Goal: Information Seeking & Learning: Learn about a topic

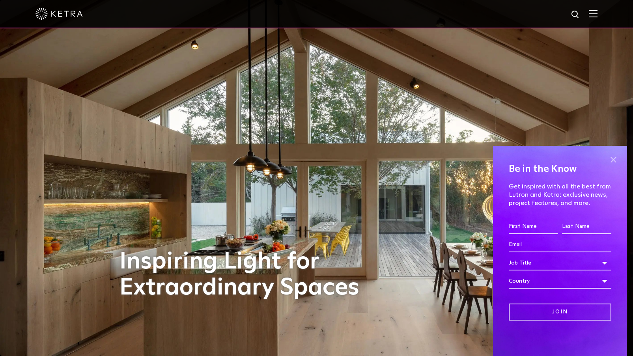
click at [616, 154] on span at bounding box center [613, 160] width 12 height 12
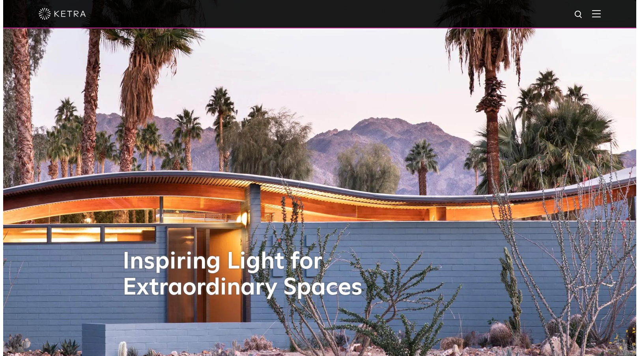
scroll to position [17, 0]
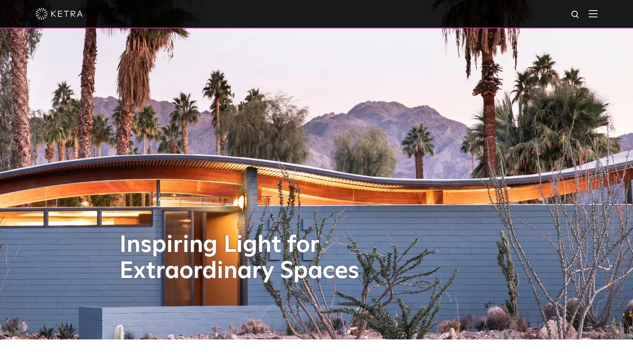
click at [597, 13] on img at bounding box center [593, 13] width 9 height 7
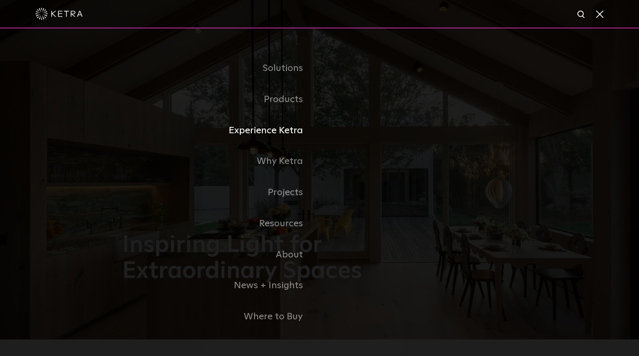
click at [287, 132] on link "Experience Ketra" at bounding box center [220, 130] width 197 height 31
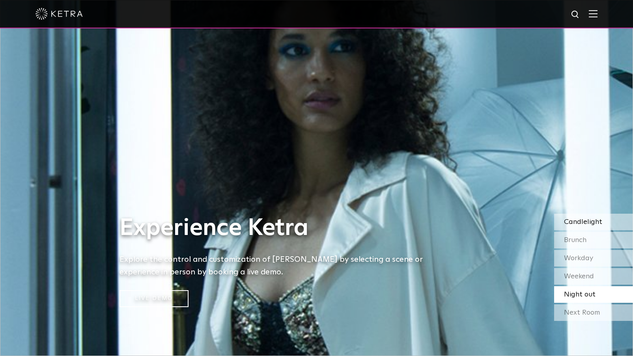
click at [584, 222] on span "Candlelight" at bounding box center [583, 221] width 38 height 7
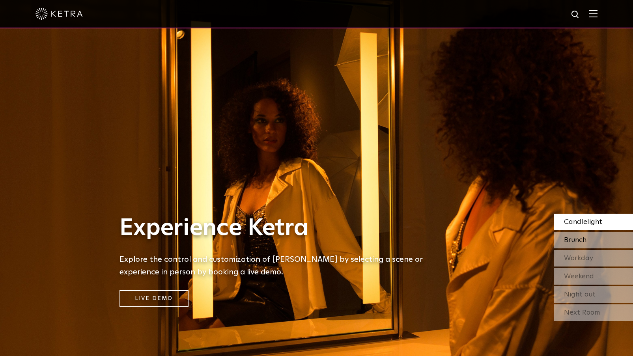
click at [584, 239] on span "Brunch" at bounding box center [575, 240] width 22 height 7
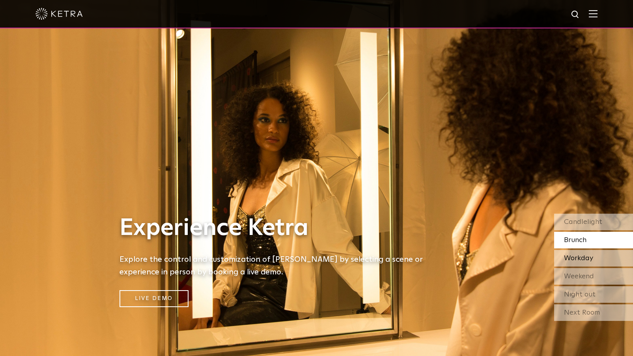
click at [585, 258] on span "Workday" at bounding box center [578, 258] width 29 height 7
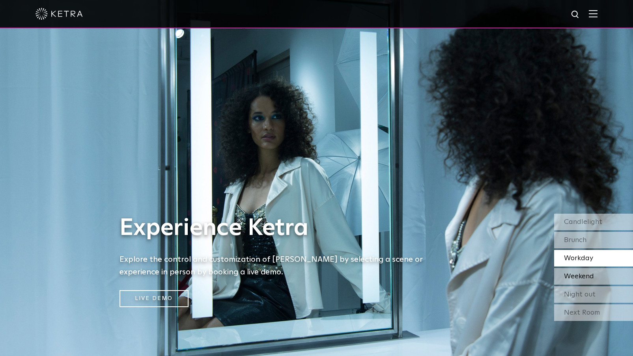
click at [589, 277] on span "Weekend" at bounding box center [579, 276] width 30 height 7
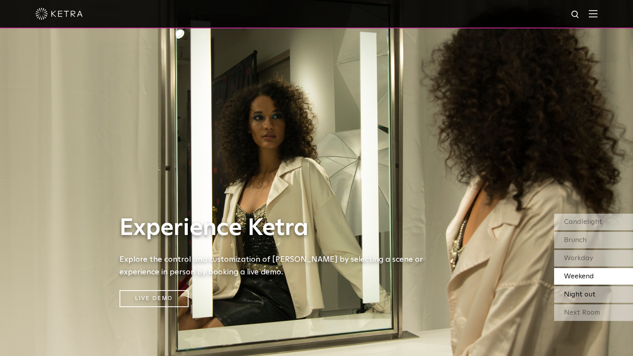
click at [591, 294] on span "Night out" at bounding box center [580, 294] width 32 height 7
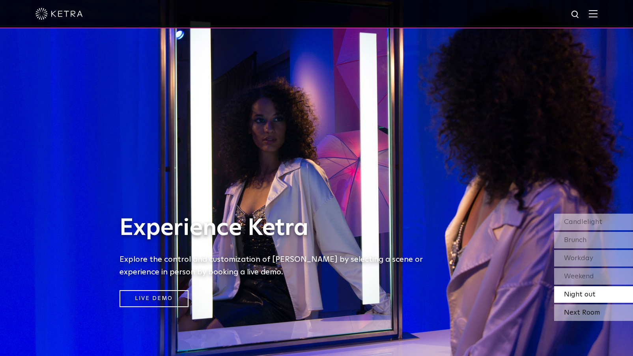
click at [589, 313] on div "Next Room" at bounding box center [593, 312] width 79 height 17
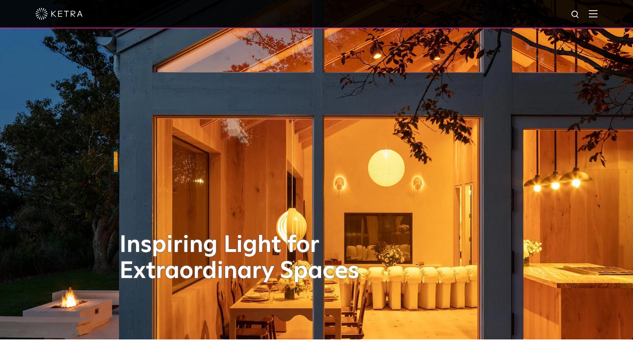
click at [594, 10] on img at bounding box center [593, 13] width 9 height 7
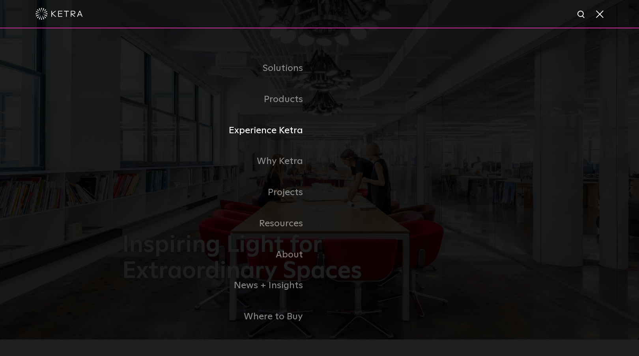
click at [274, 131] on link "Experience Ketra" at bounding box center [220, 130] width 197 height 31
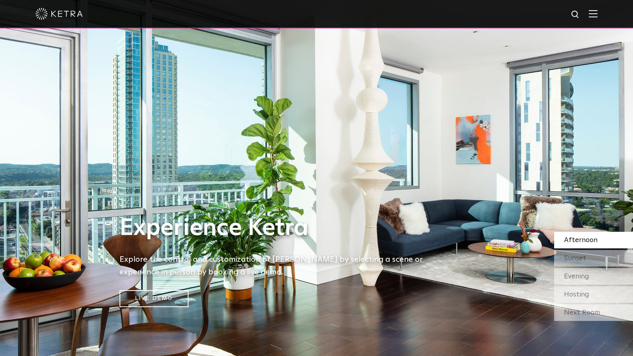
click at [597, 16] on img at bounding box center [593, 13] width 9 height 7
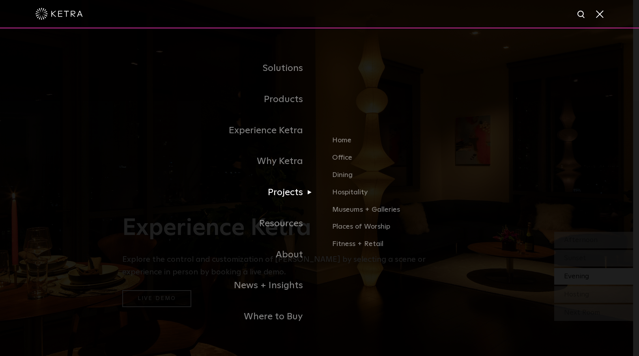
click at [294, 194] on link "Projects" at bounding box center [220, 192] width 197 height 31
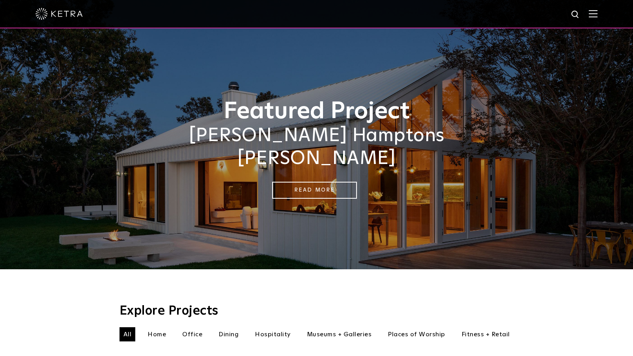
click at [153, 327] on li "Home" at bounding box center [156, 334] width 26 height 14
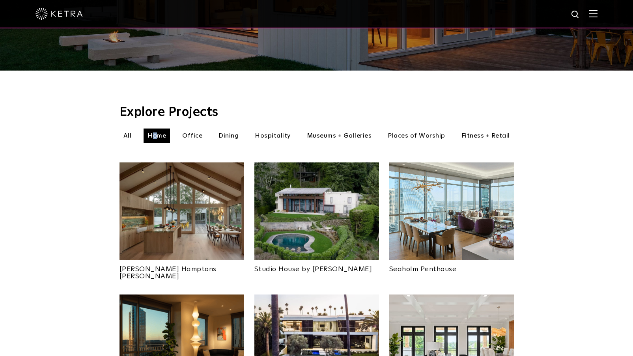
scroll to position [220, 0]
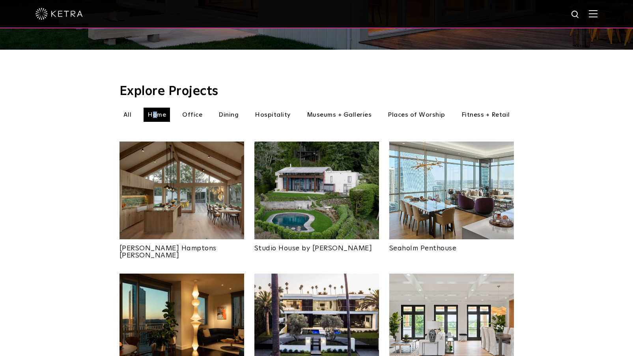
click at [186, 192] on img at bounding box center [181, 191] width 125 height 98
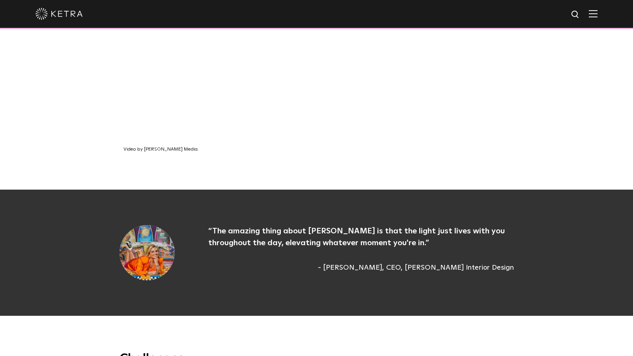
scroll to position [510, 0]
